Goal: Download file/media

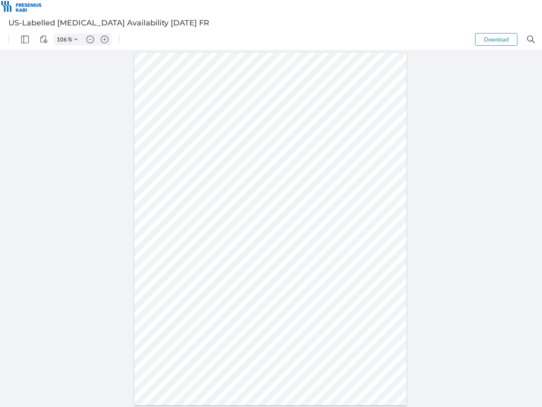
click at [25, 39] on img "Panel" at bounding box center [25, 40] width 8 height 8
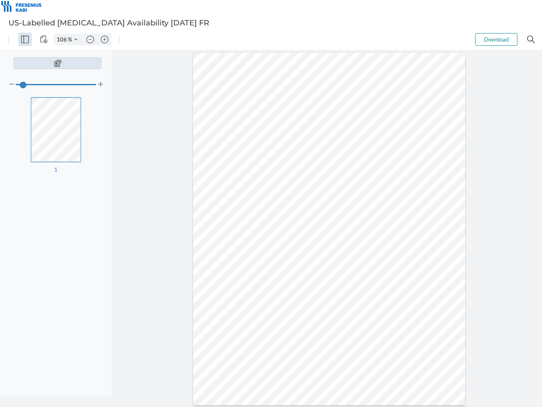
click at [44, 39] on img "View Controls" at bounding box center [44, 40] width 8 height 8
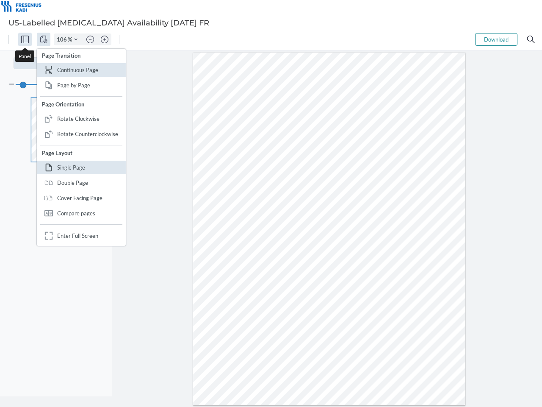
click at [63, 39] on input "106" at bounding box center [61, 40] width 14 height 8
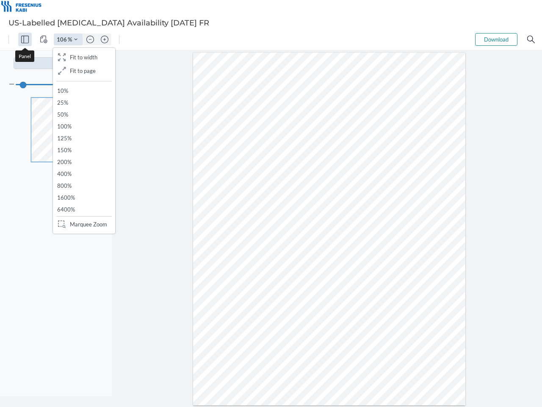
click at [76, 39] on img "Zoom Controls" at bounding box center [75, 39] width 3 height 3
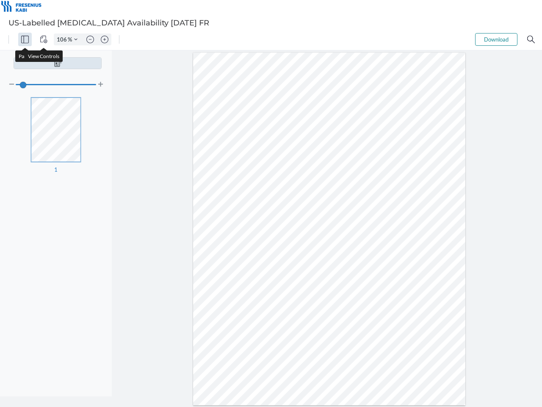
click at [90, 39] on img "Zoom out" at bounding box center [90, 40] width 8 height 8
click at [105, 39] on img "Zoom in" at bounding box center [105, 40] width 8 height 8
type input "106"
click at [496, 39] on button "Download" at bounding box center [496, 39] width 42 height 13
click at [531, 39] on img "Search" at bounding box center [531, 40] width 8 height 8
